Goal: Information Seeking & Learning: Learn about a topic

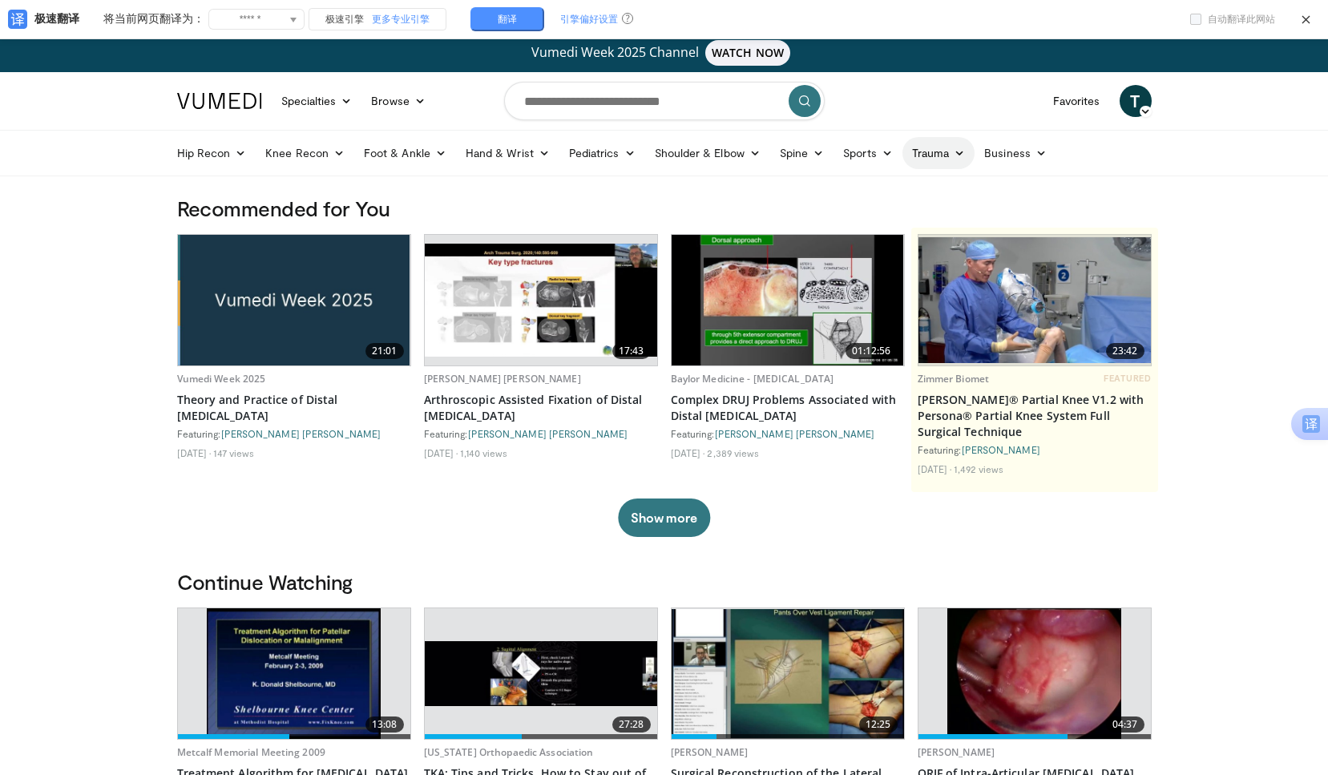
click at [958, 152] on icon at bounding box center [959, 153] width 11 height 11
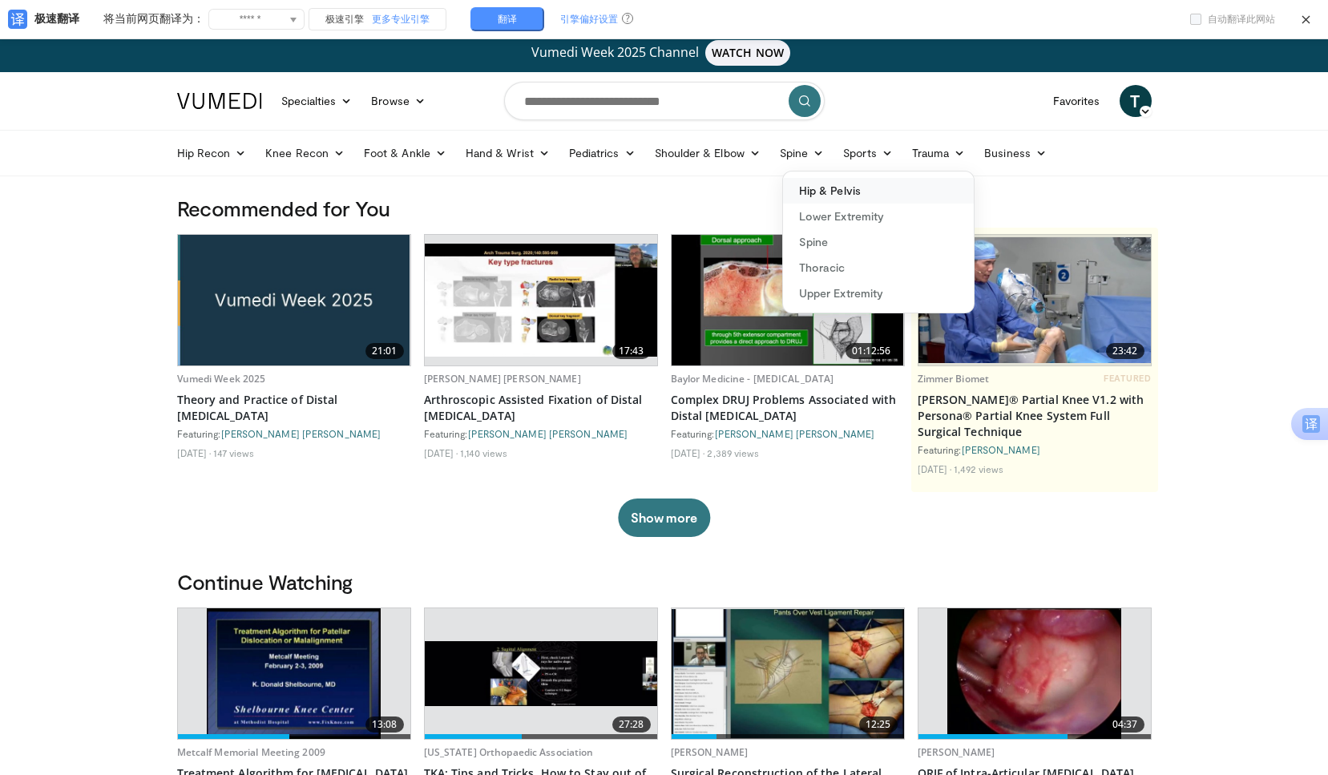
click at [853, 188] on link "Hip & Pelvis" at bounding box center [878, 191] width 191 height 26
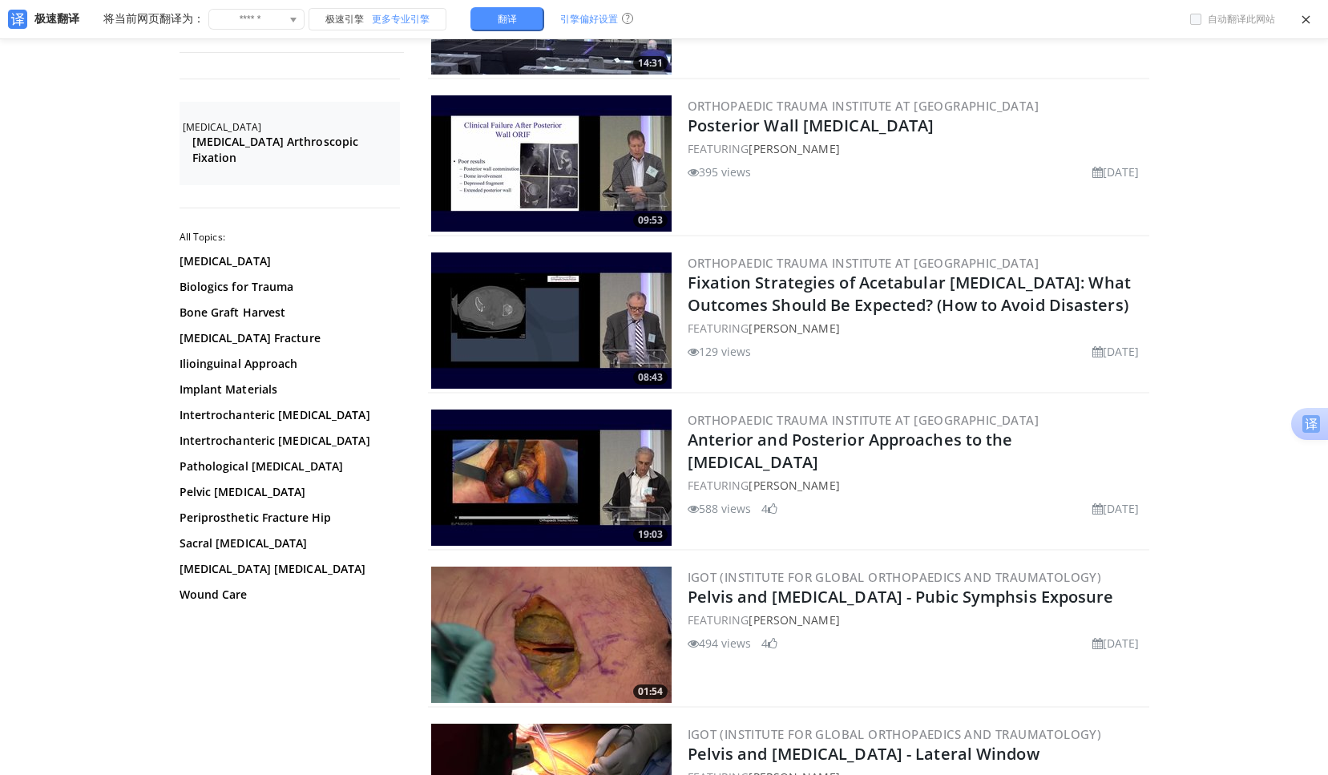
scroll to position [1603, 0]
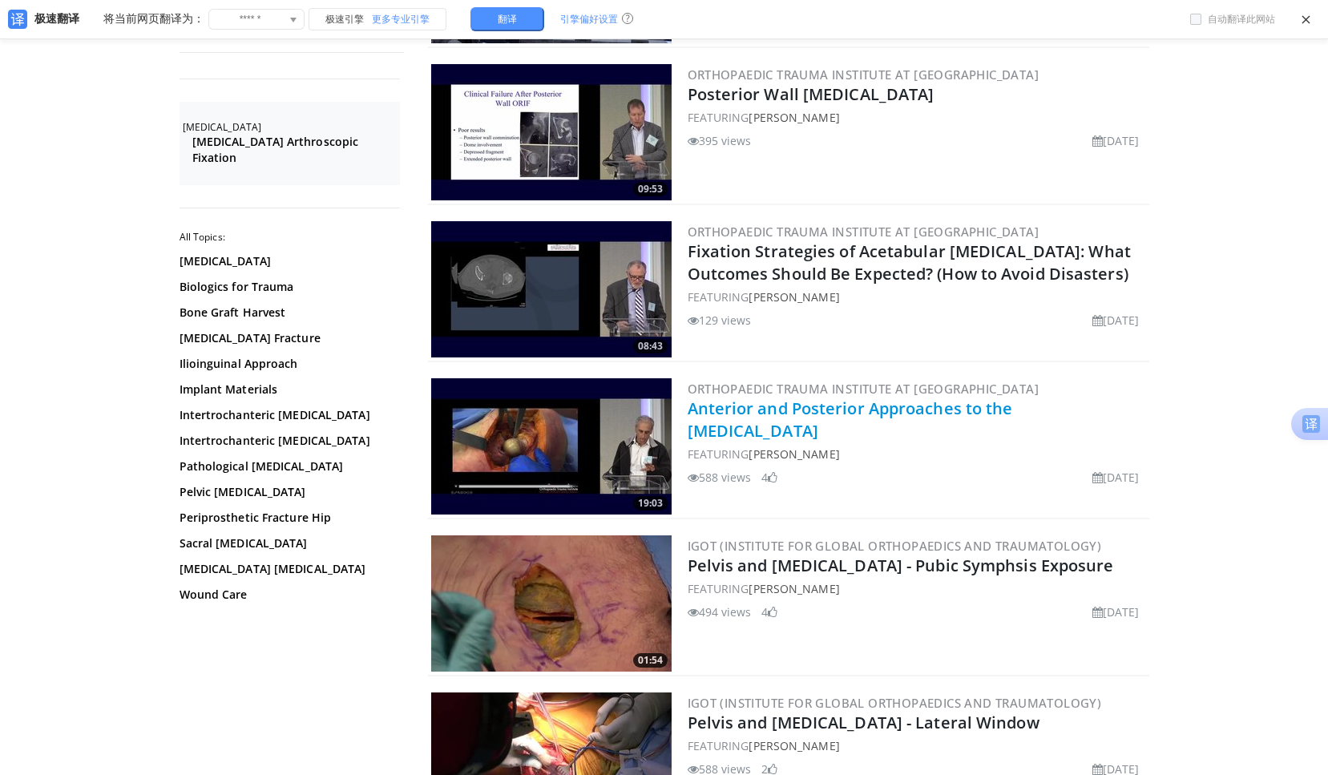
click at [736, 409] on link "Anterior and Posterior Approaches to the Acetabulum" at bounding box center [850, 420] width 325 height 44
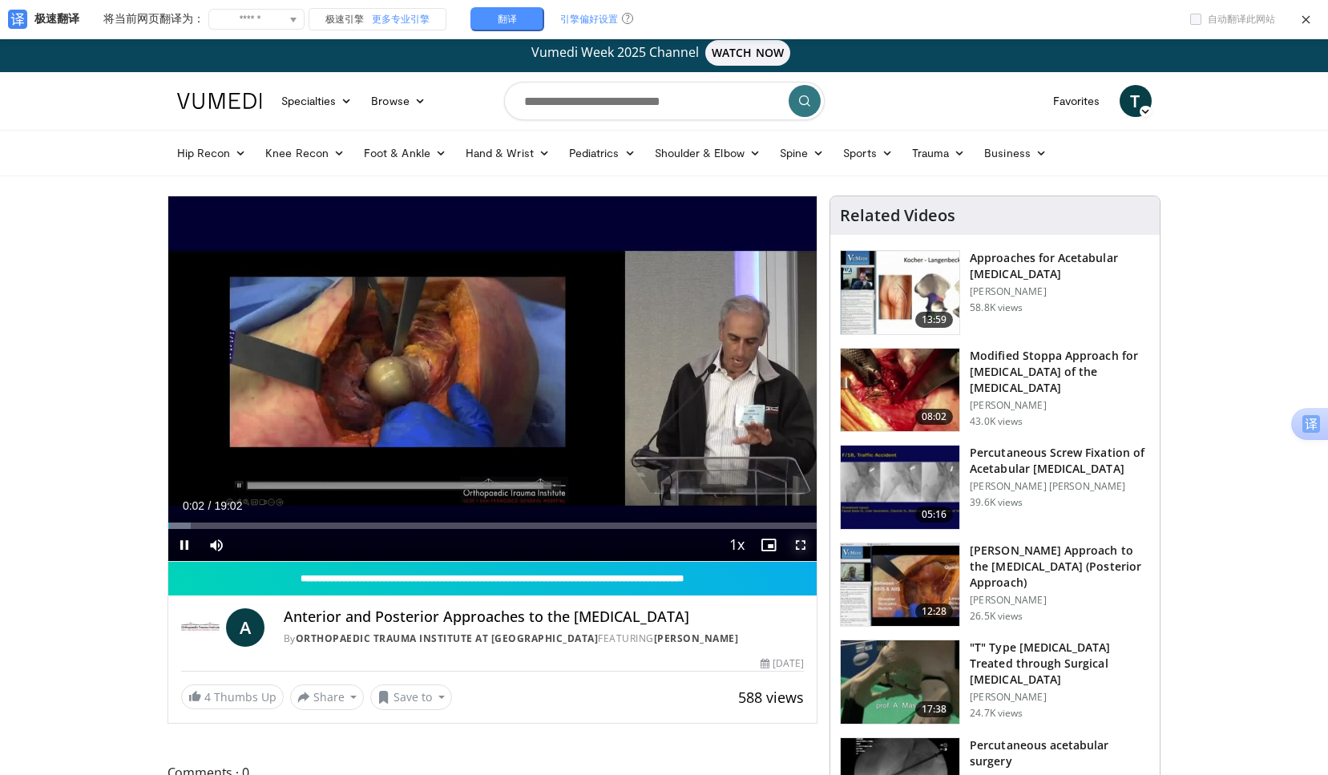
click at [795, 544] on span "Video Player" at bounding box center [801, 545] width 32 height 32
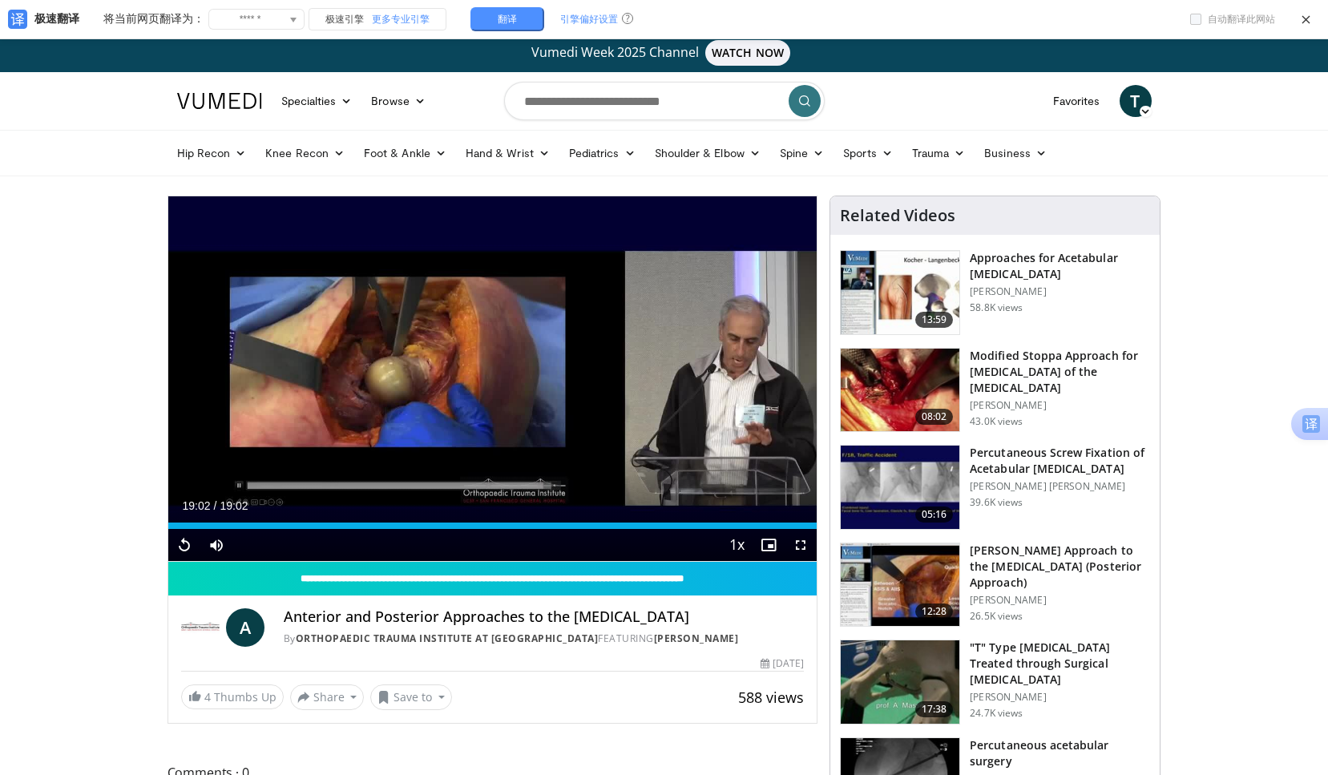
click at [1034, 258] on h3 "Approaches for Acetabular [MEDICAL_DATA]" at bounding box center [1060, 266] width 180 height 32
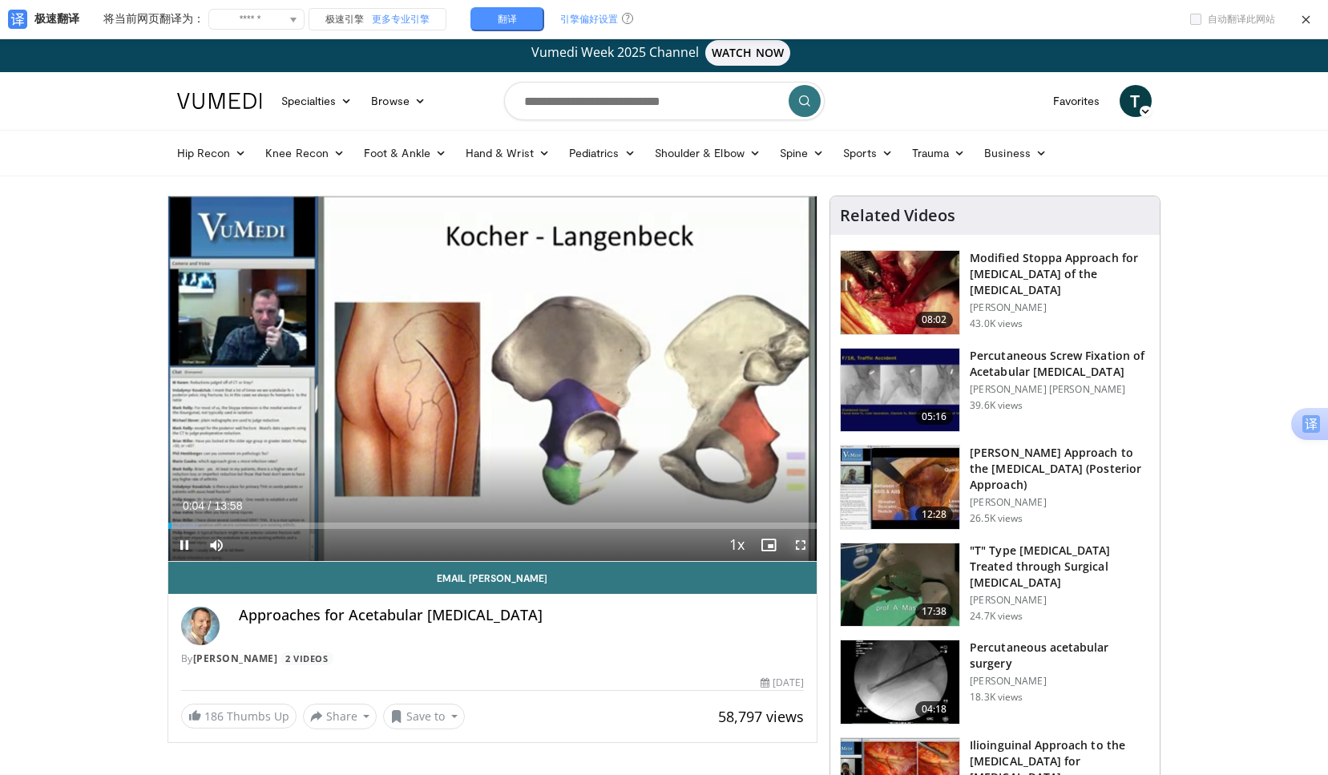
click at [794, 543] on span "Video Player" at bounding box center [801, 545] width 32 height 32
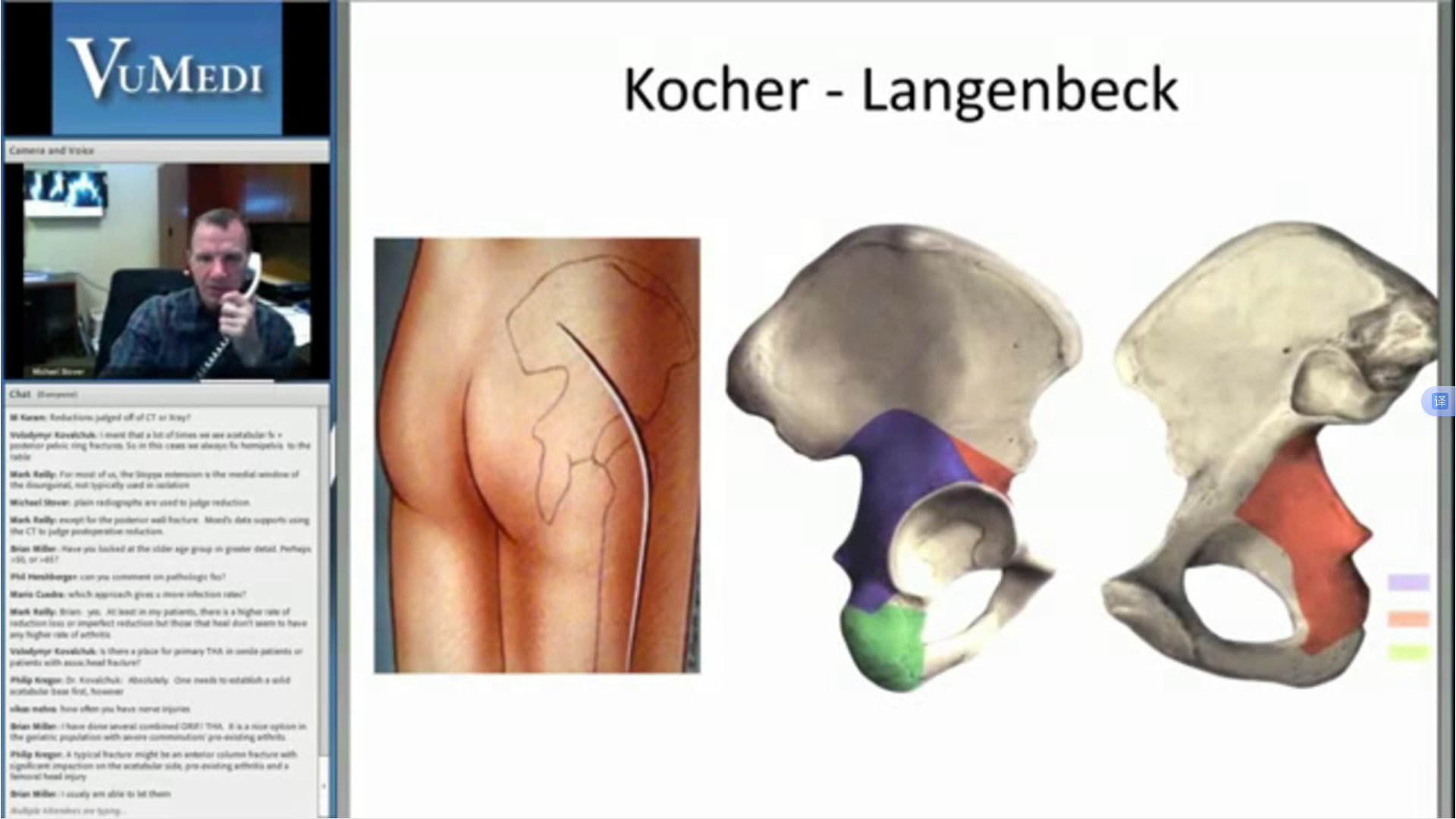
click at [1256, 534] on div "10 seconds Tap to unmute" at bounding box center [728, 409] width 1456 height 818
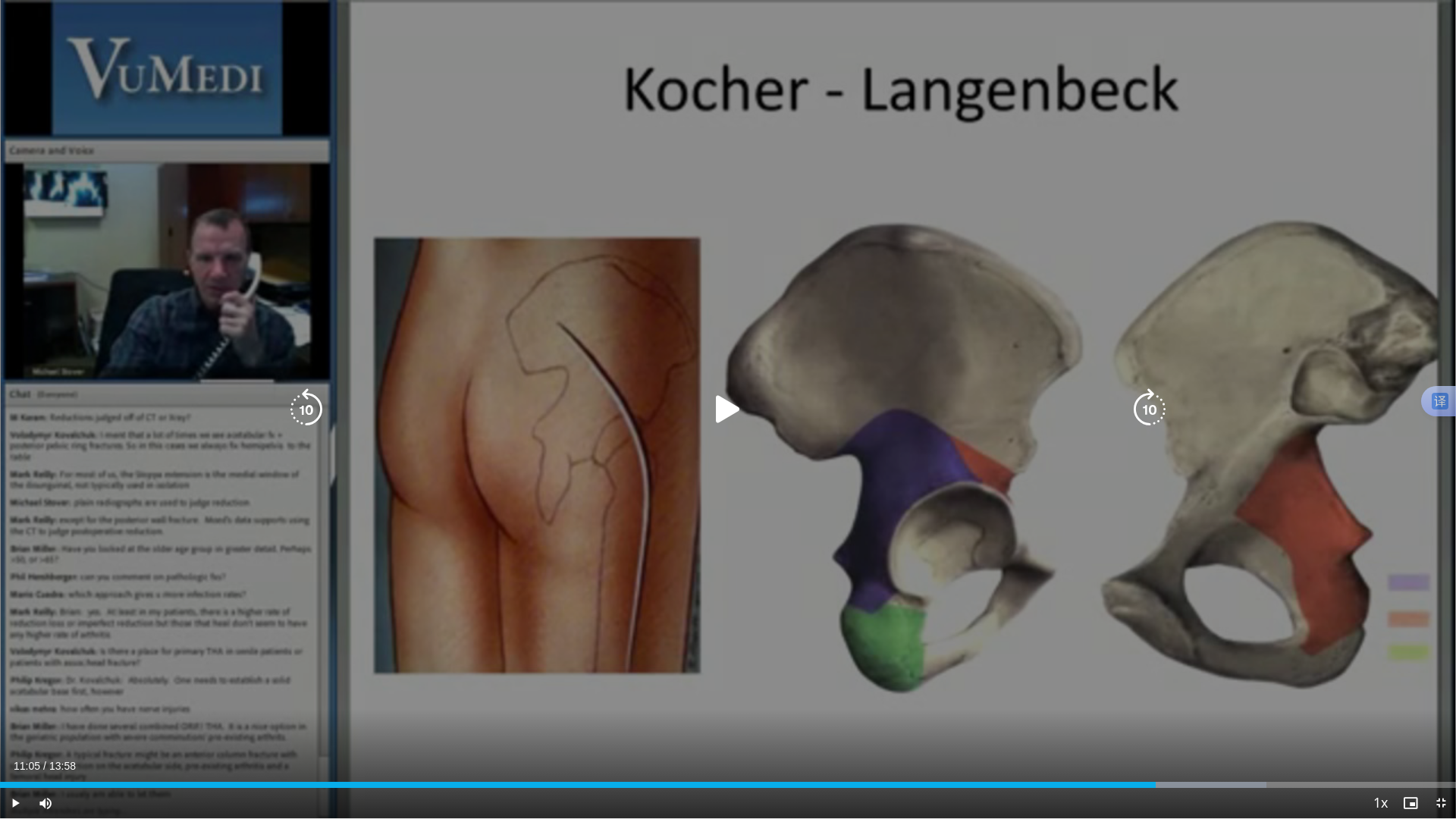
click at [729, 406] on icon "Video Player" at bounding box center [728, 409] width 43 height 43
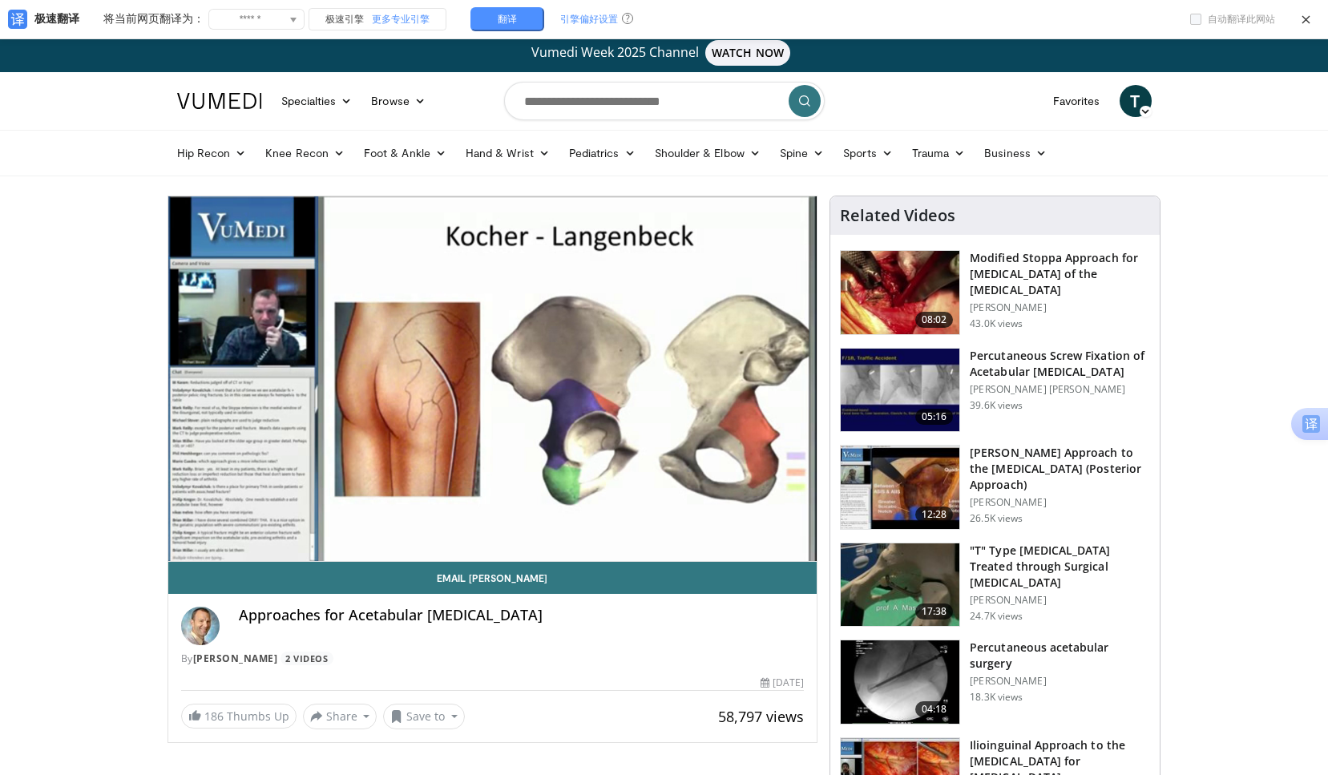
click at [919, 278] on img at bounding box center [900, 292] width 119 height 83
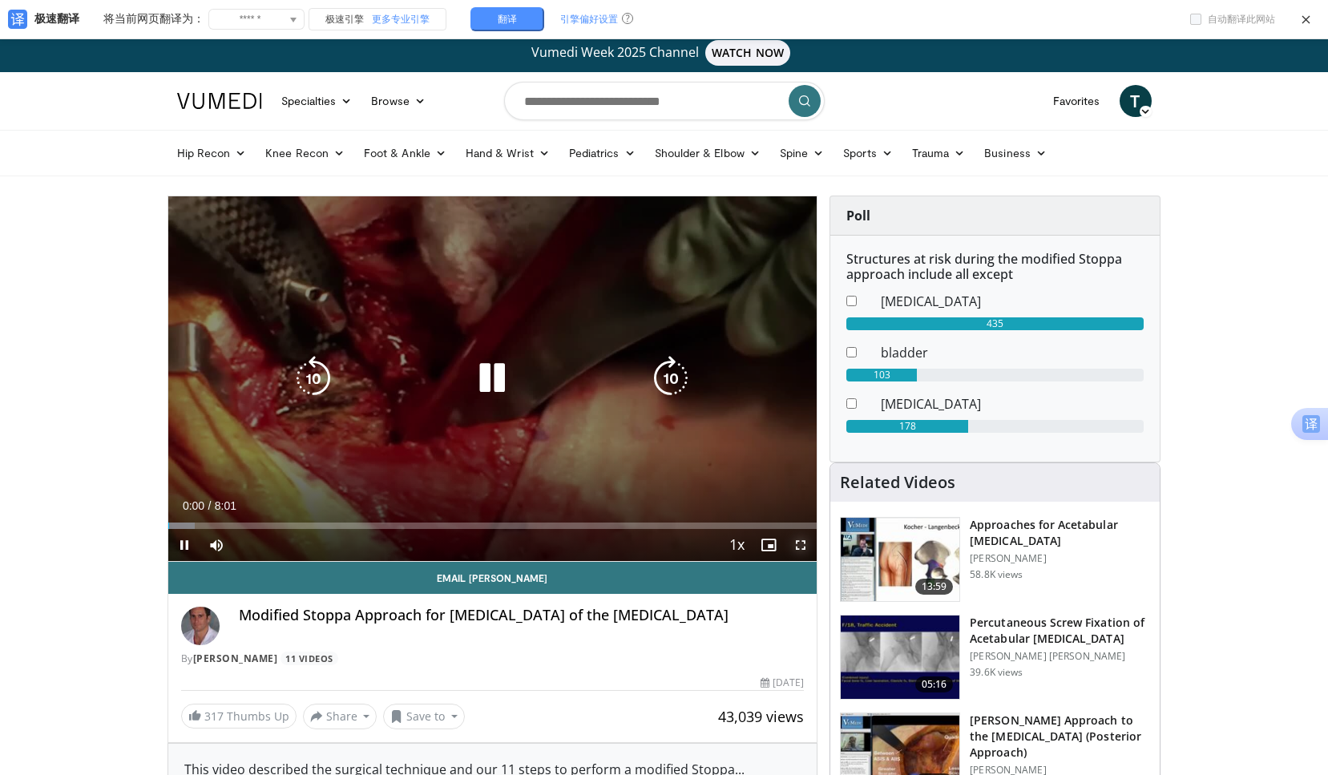
drag, startPoint x: 797, startPoint y: 542, endPoint x: 994, endPoint y: 600, distance: 205.5
click at [797, 542] on span "Video Player" at bounding box center [801, 545] width 32 height 32
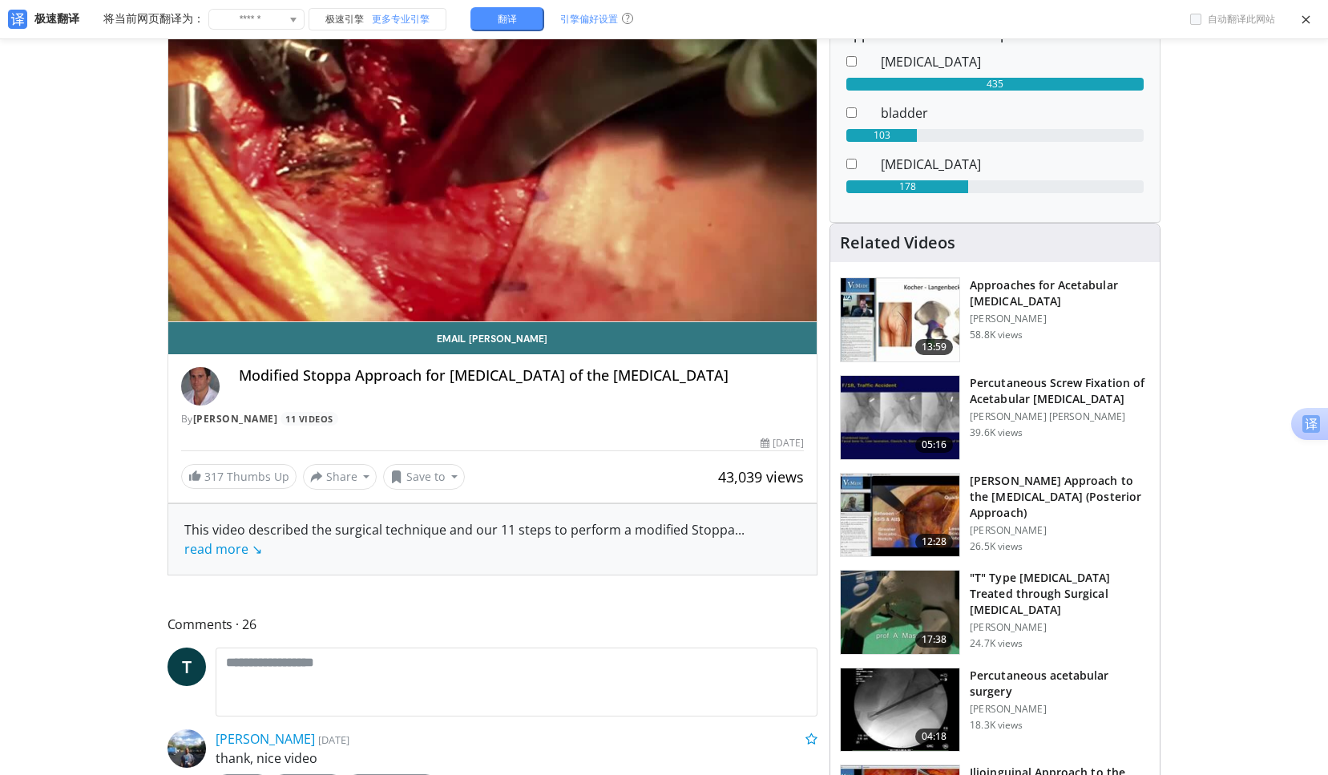
scroll to position [240, 0]
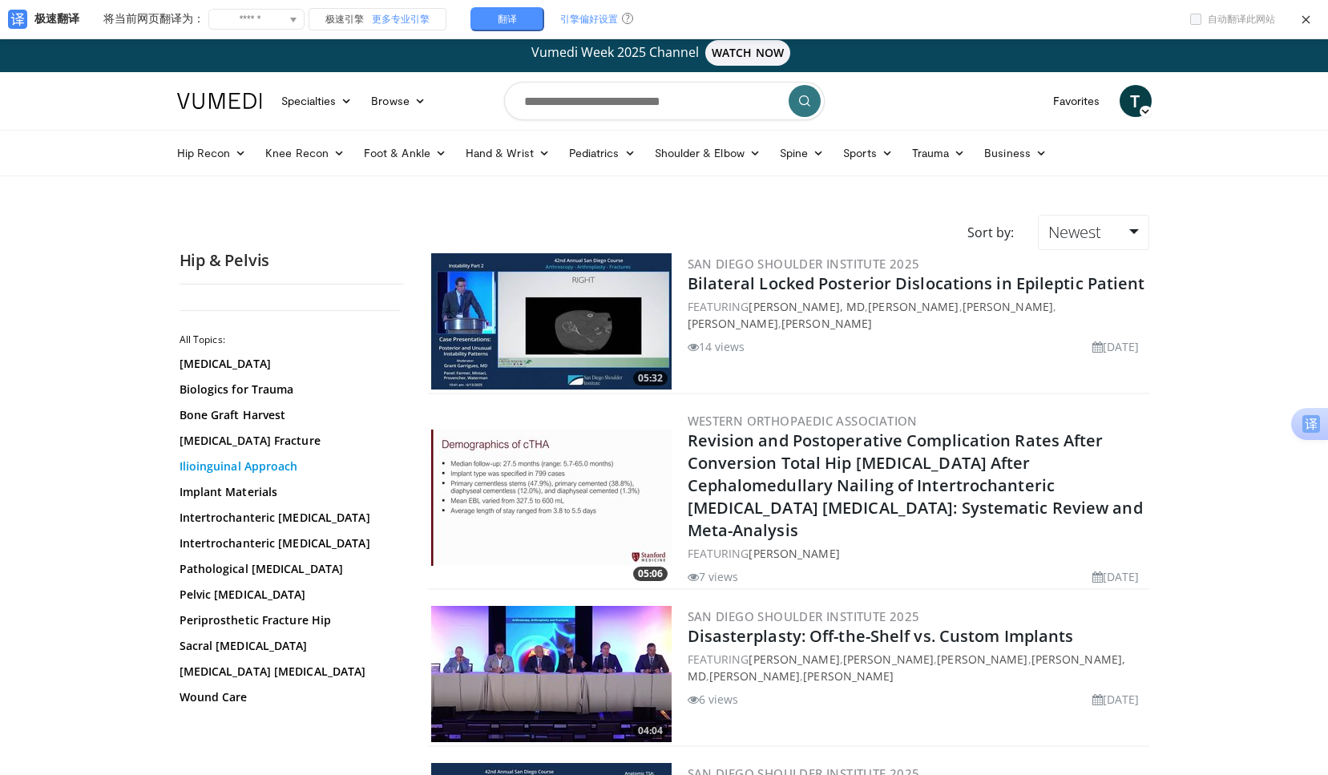
click at [194, 466] on link "Ilioinguinal Approach" at bounding box center [288, 467] width 216 height 16
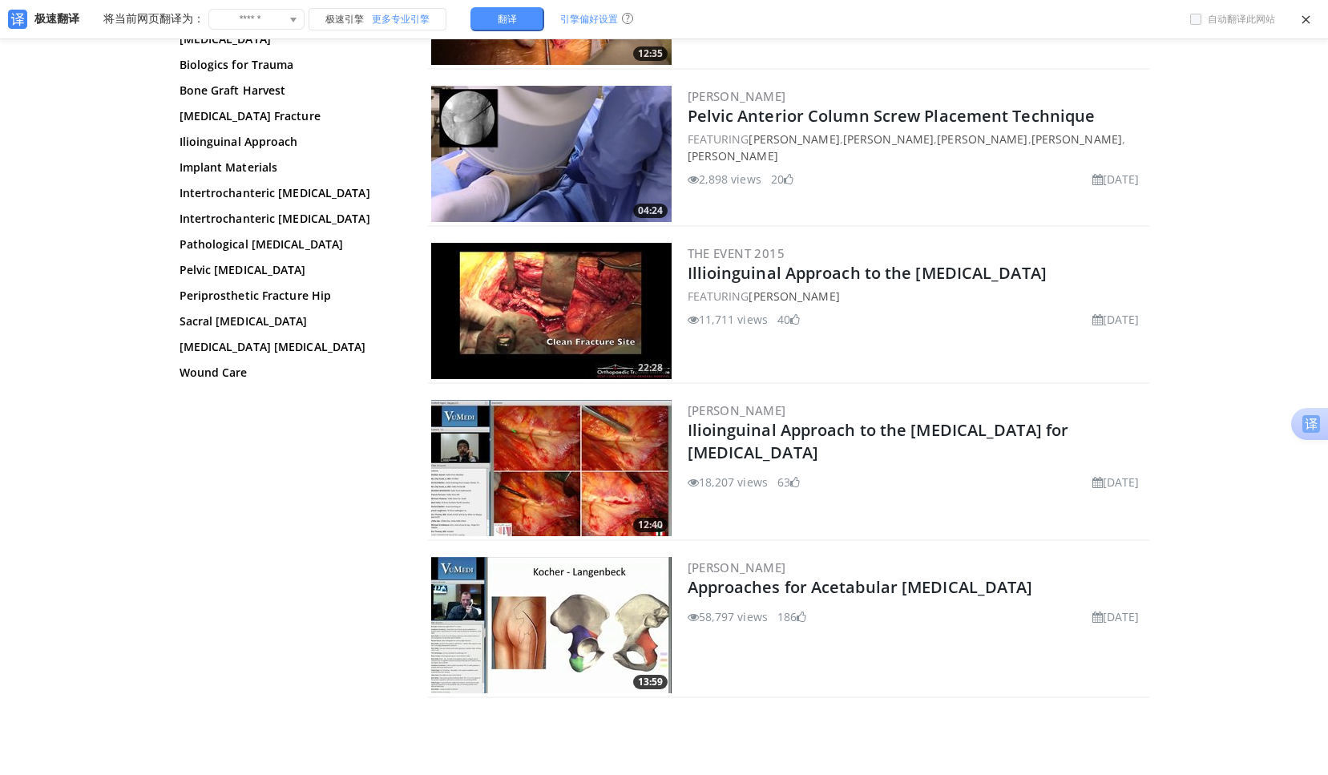
scroll to position [321, 0]
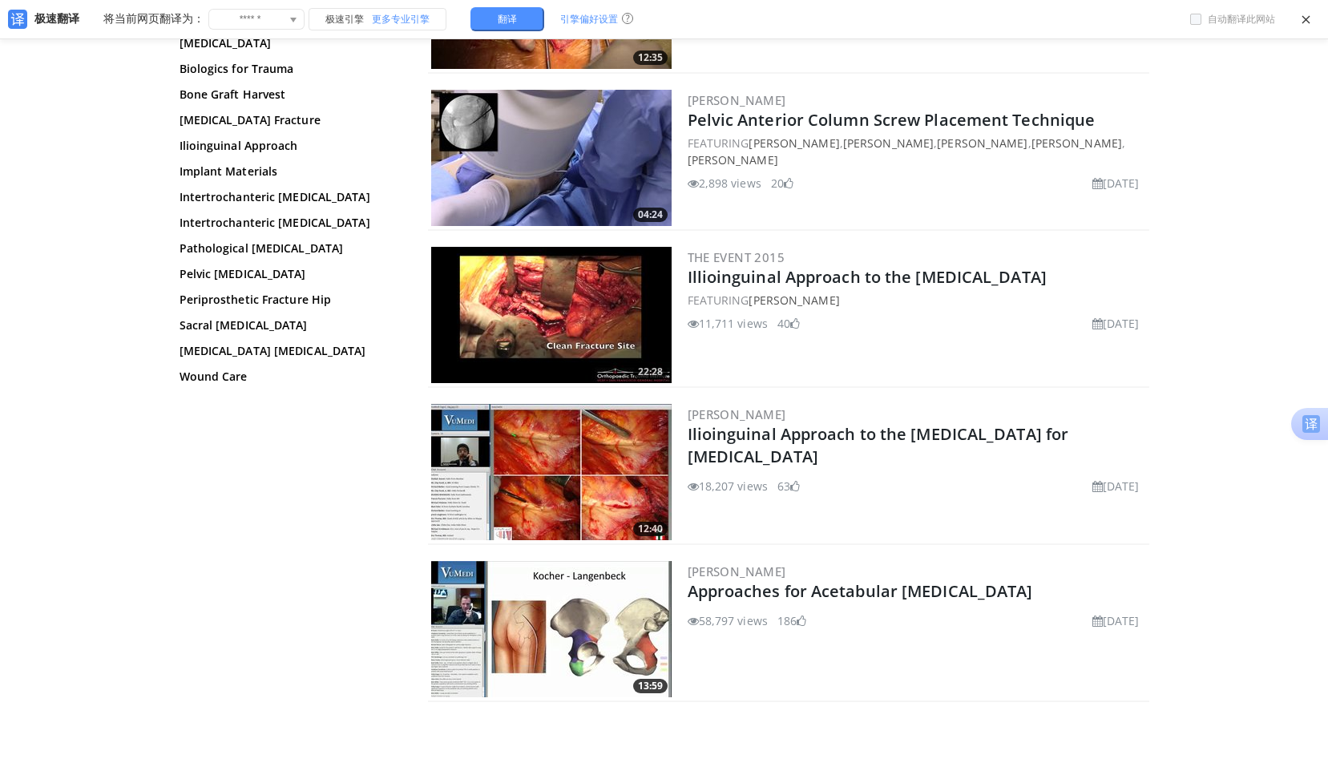
click at [625, 441] on img at bounding box center [551, 472] width 240 height 136
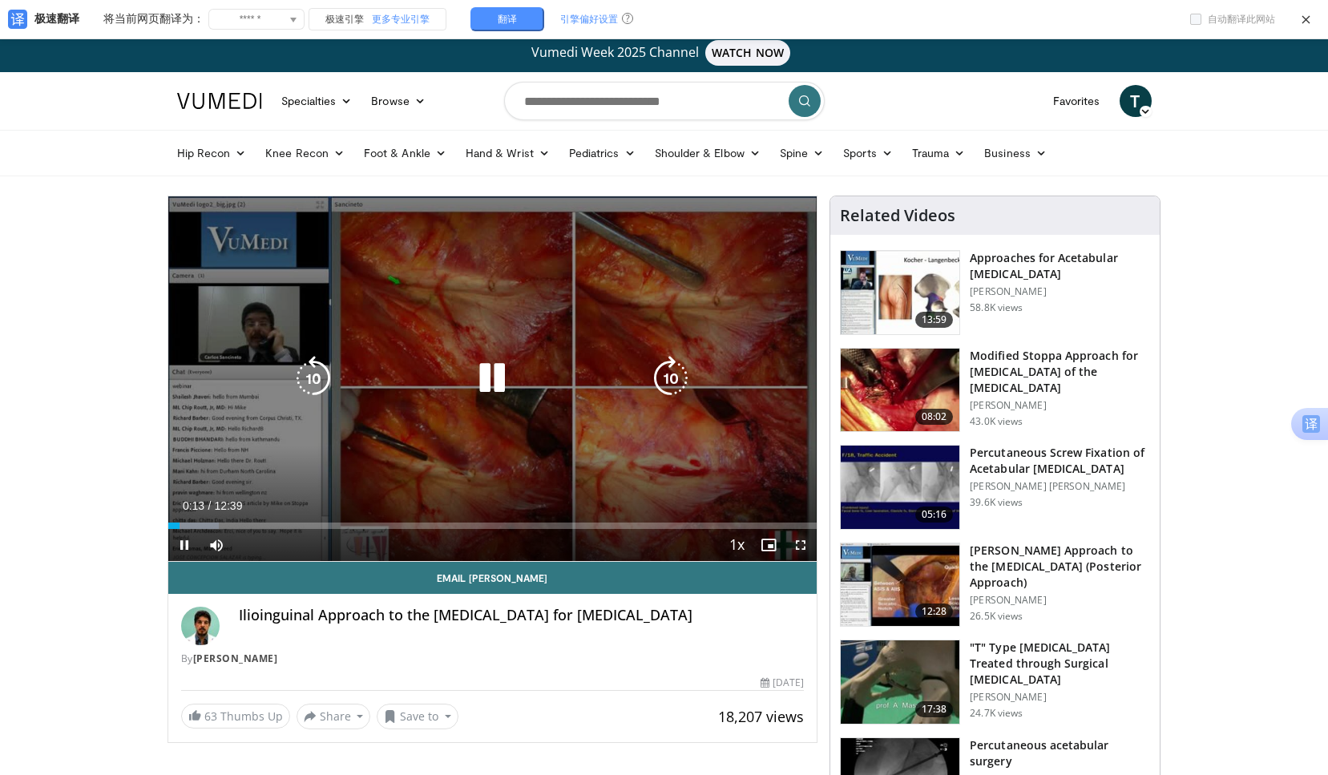
drag, startPoint x: 802, startPoint y: 541, endPoint x: 999, endPoint y: 599, distance: 205.5
click at [802, 541] on span "Video Player" at bounding box center [801, 545] width 32 height 32
drag, startPoint x: 801, startPoint y: 542, endPoint x: 998, endPoint y: 600, distance: 205.5
click at [801, 542] on span "Video Player" at bounding box center [801, 545] width 32 height 32
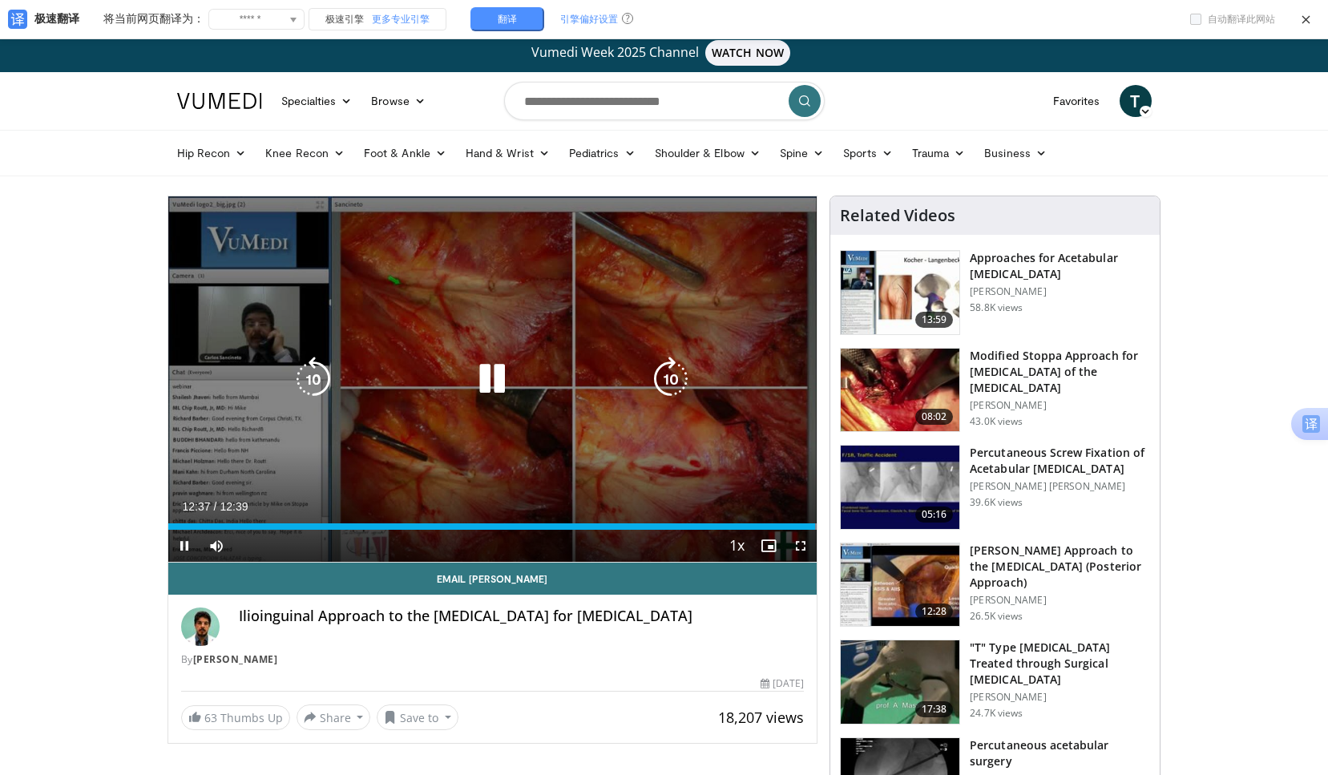
click at [484, 379] on icon "Video Player" at bounding box center [492, 379] width 45 height 45
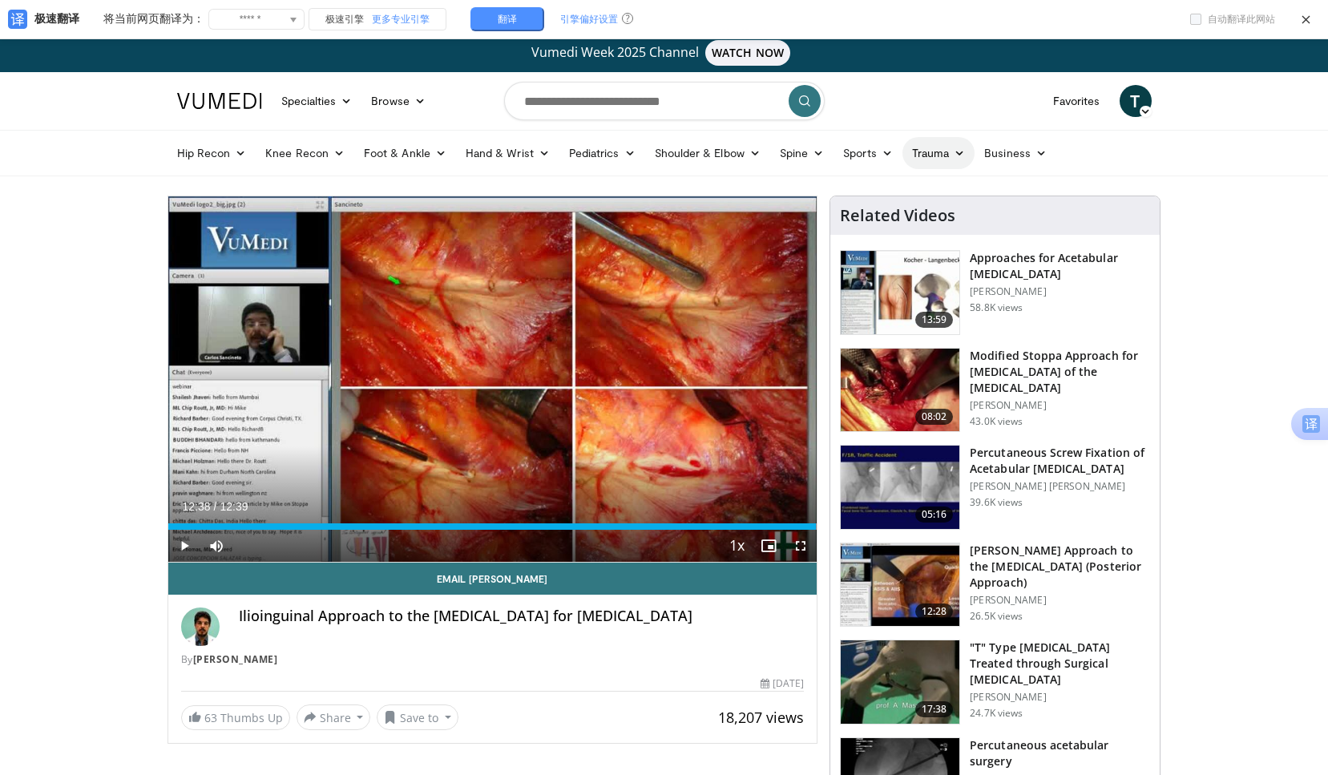
click at [956, 150] on icon at bounding box center [959, 153] width 11 height 11
